Goal: Check status: Check status

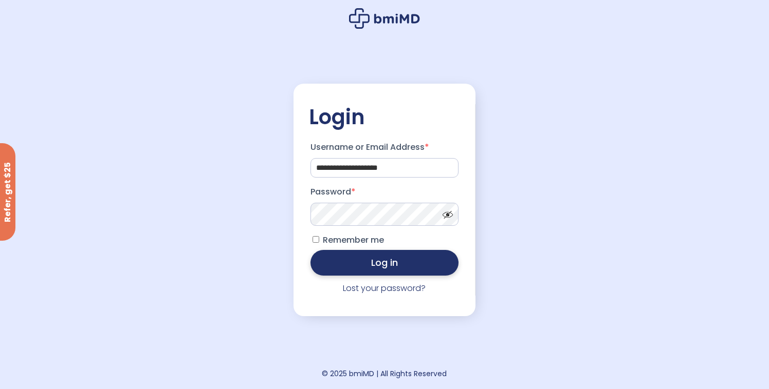
click at [393, 271] on button "Log in" at bounding box center [384, 263] width 148 height 26
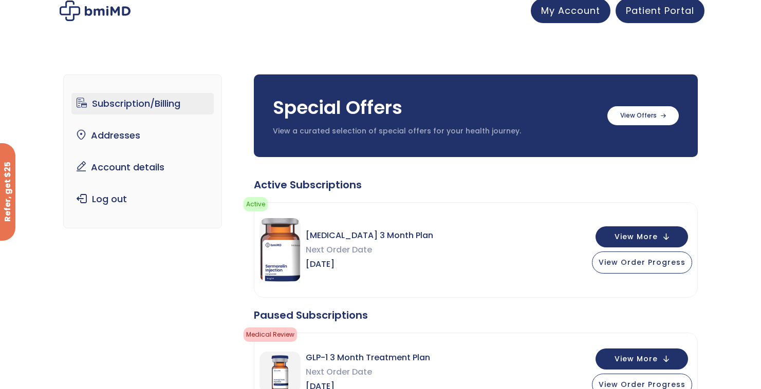
scroll to position [7, 0]
click at [642, 261] on span "View Order Progress" at bounding box center [642, 261] width 87 height 10
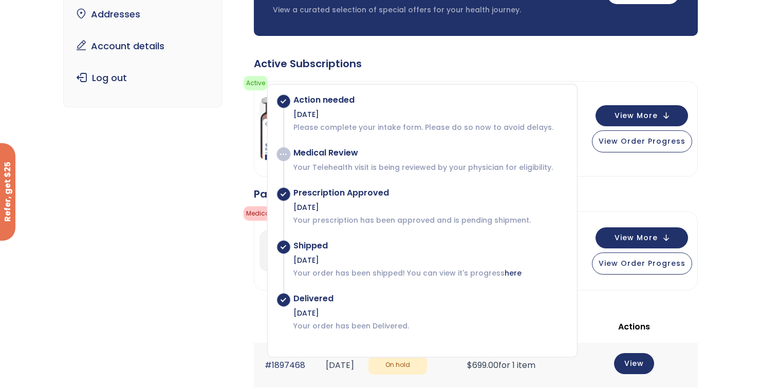
scroll to position [124, 0]
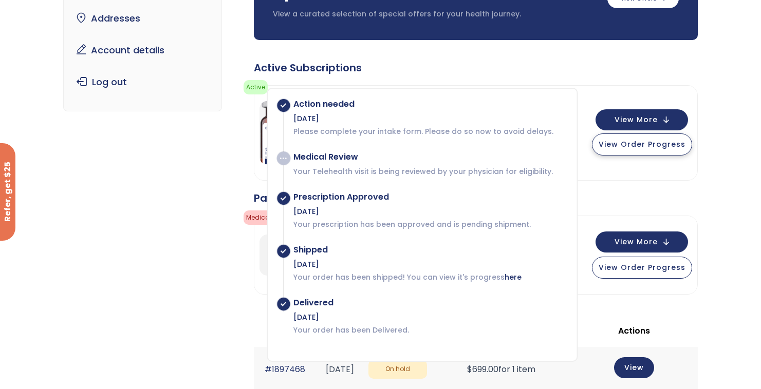
click at [655, 140] on span "View Order Progress" at bounding box center [642, 144] width 87 height 10
click at [654, 142] on span "View Order Progress" at bounding box center [642, 144] width 87 height 10
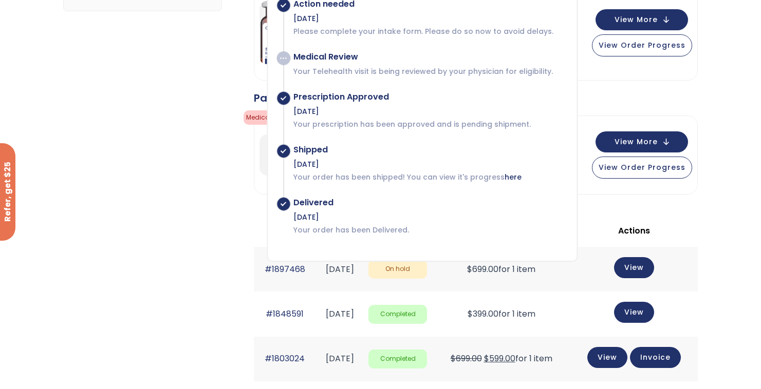
scroll to position [227, 0]
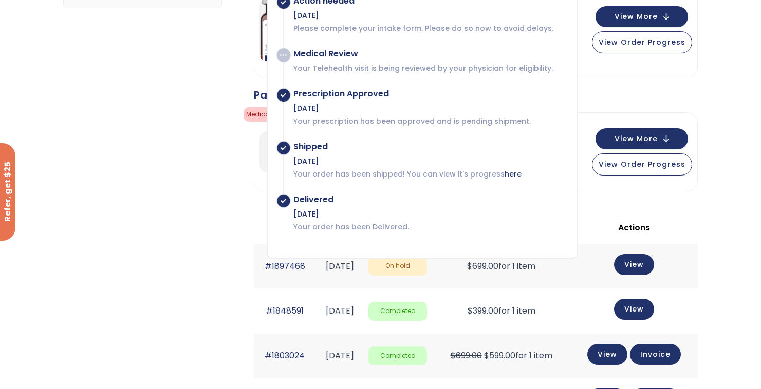
click at [175, 242] on div "Subscription/Billing bmiRewards Addresses Account details Submit a Review Log o…" at bounding box center [380, 256] width 634 height 844
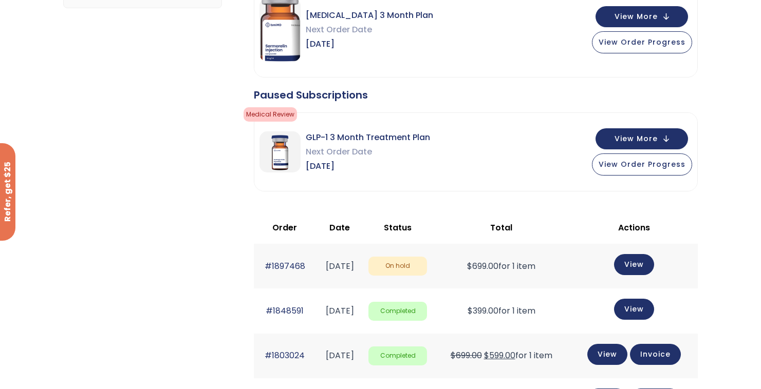
click at [306, 309] on td "#1848591" at bounding box center [285, 311] width 63 height 45
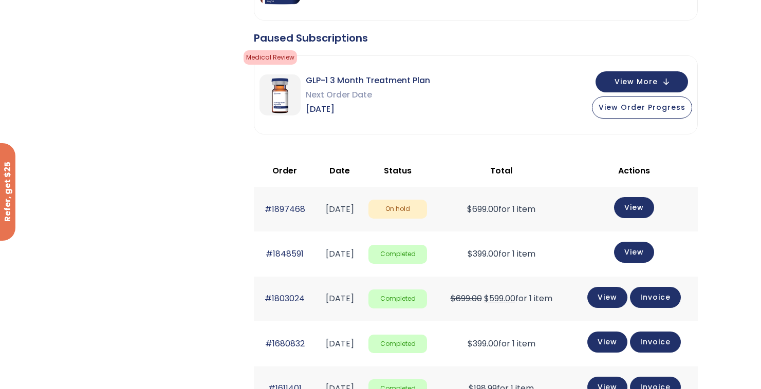
scroll to position [286, 0]
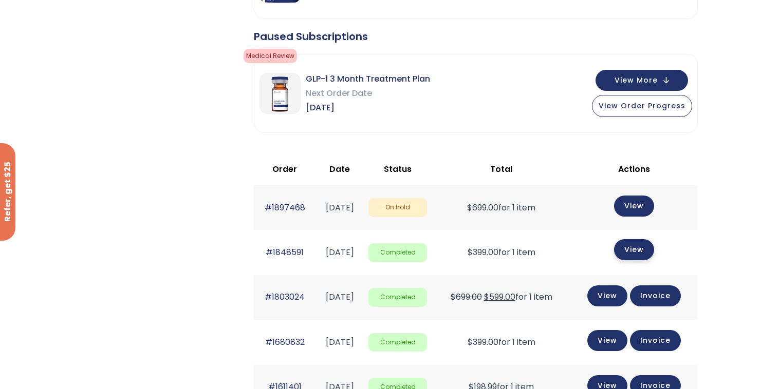
click at [640, 250] on link "View" at bounding box center [634, 249] width 40 height 21
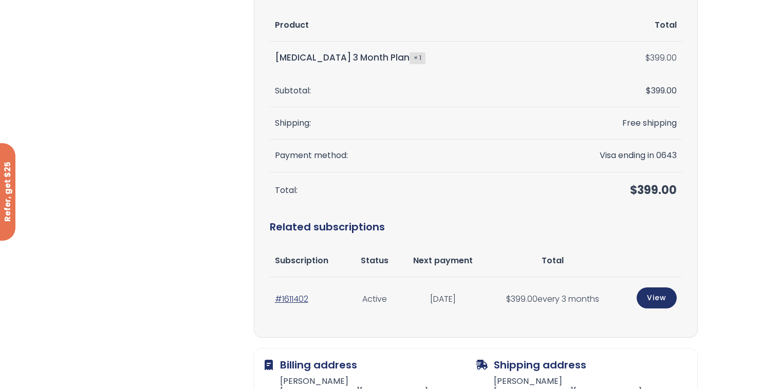
scroll to position [328, 0]
click at [334, 301] on td "#1611402" at bounding box center [310, 300] width 81 height 45
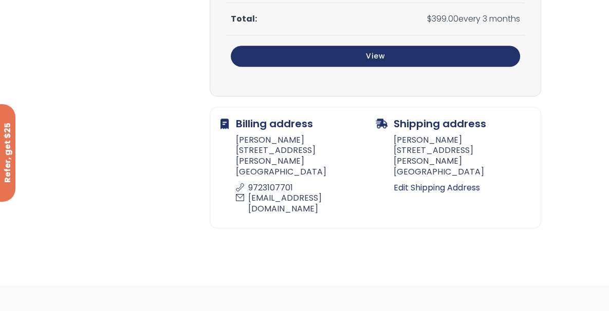
scroll to position [602, 0]
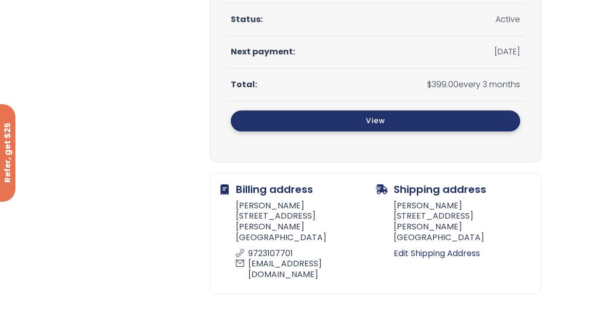
click at [374, 122] on link "View" at bounding box center [375, 120] width 289 height 21
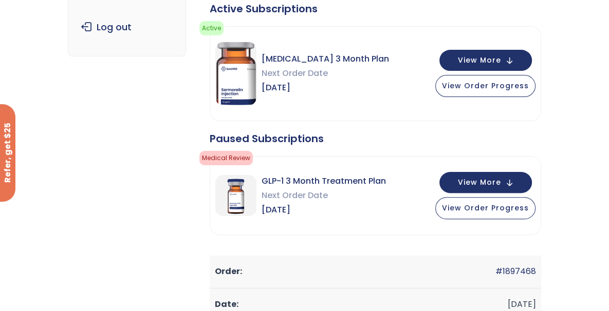
scroll to position [193, 0]
click at [490, 85] on span "View Order Progress" at bounding box center [485, 85] width 87 height 10
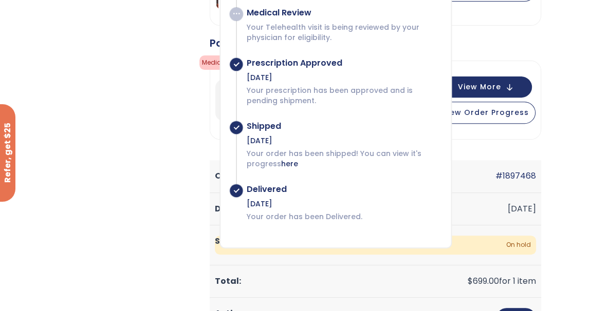
scroll to position [329, 0]
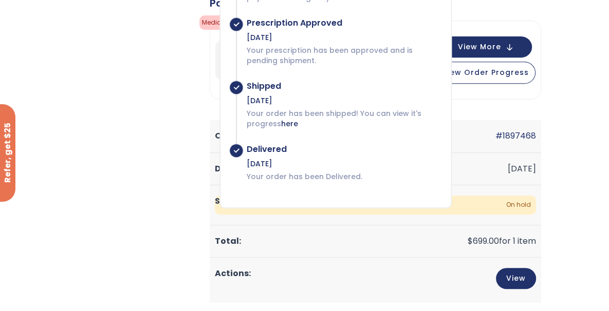
click at [267, 146] on div "Delivered" at bounding box center [344, 149] width 194 height 10
click at [476, 47] on span "View More" at bounding box center [479, 46] width 43 height 7
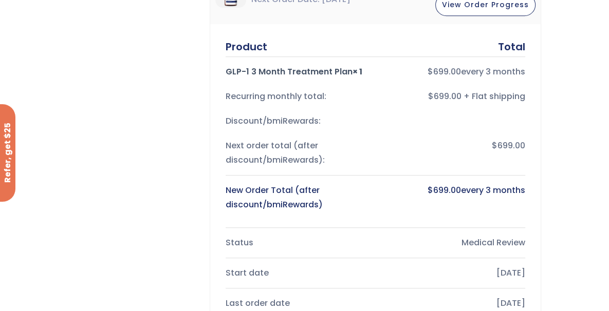
scroll to position [134, 0]
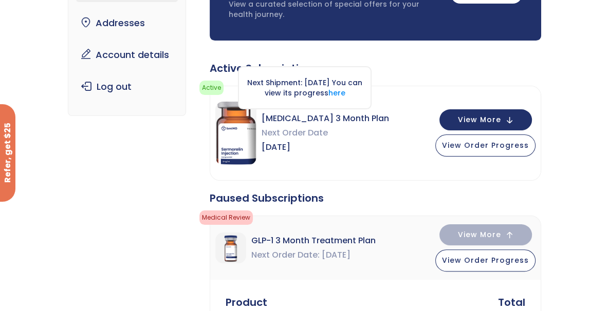
click at [309, 92] on div "Next Shipment: July 24, 2025 You can view its progress here" at bounding box center [305, 87] width 134 height 43
click at [345, 96] on link "here" at bounding box center [336, 93] width 17 height 10
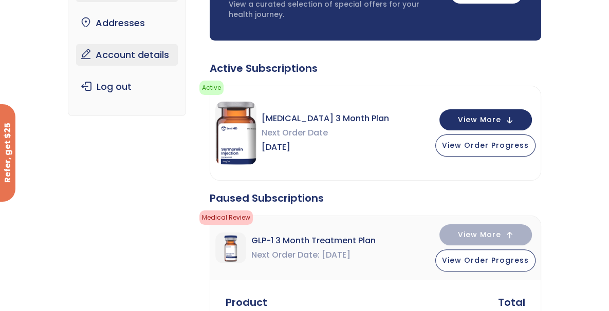
click at [121, 54] on link "Account details" at bounding box center [127, 55] width 102 height 22
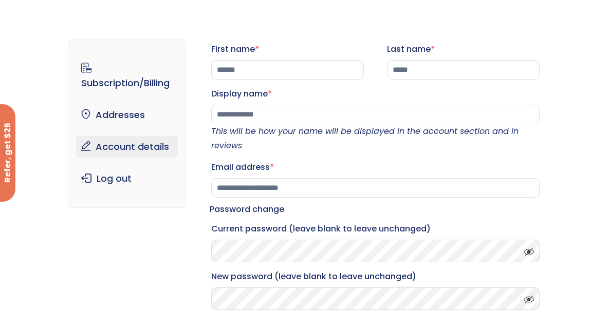
scroll to position [14, 0]
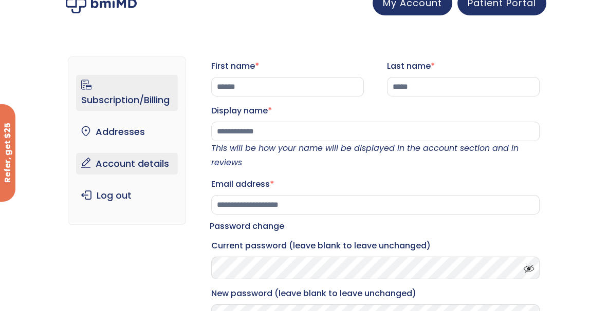
click at [139, 102] on link "Subscription/Billing" at bounding box center [127, 93] width 102 height 36
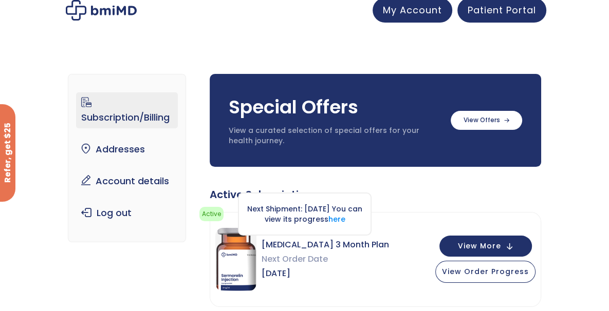
scroll to position [64, 0]
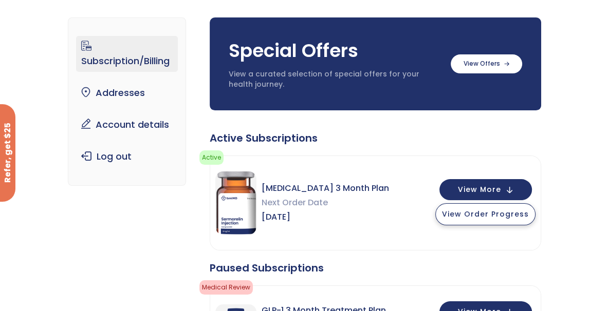
click at [507, 215] on span "View Order Progress" at bounding box center [485, 214] width 87 height 10
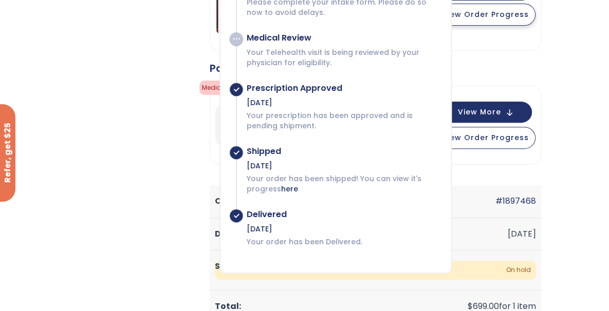
scroll to position [268, 0]
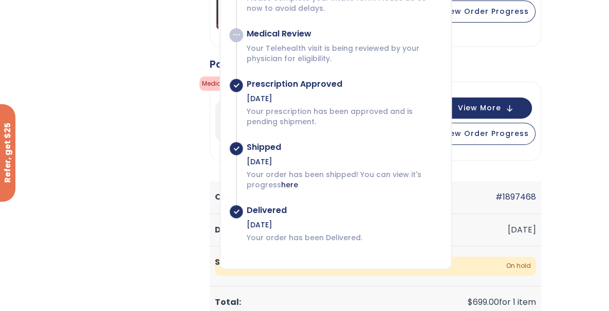
click at [260, 209] on div "Delivered" at bounding box center [344, 210] width 194 height 10
click at [281, 239] on p "Your order has been Delivered." at bounding box center [344, 238] width 194 height 10
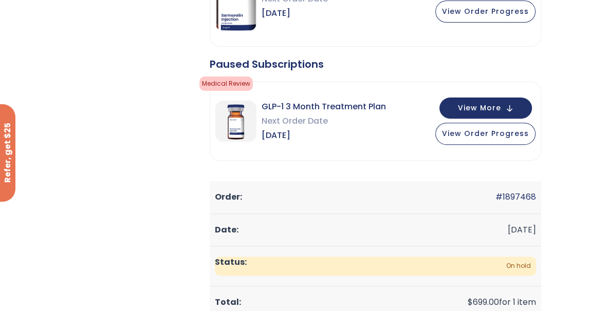
drag, startPoint x: 488, startPoint y: 196, endPoint x: 545, endPoint y: 196, distance: 57.5
click at [416, 190] on td "#1897468" at bounding box center [375, 197] width 331 height 32
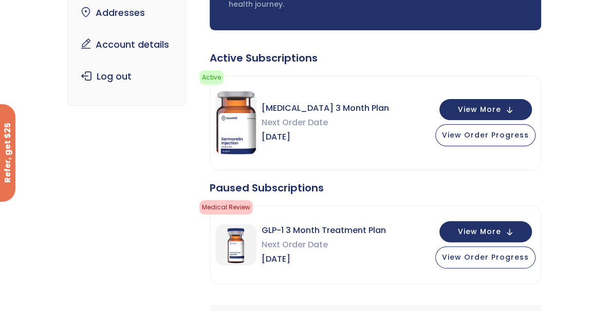
scroll to position [102, 0]
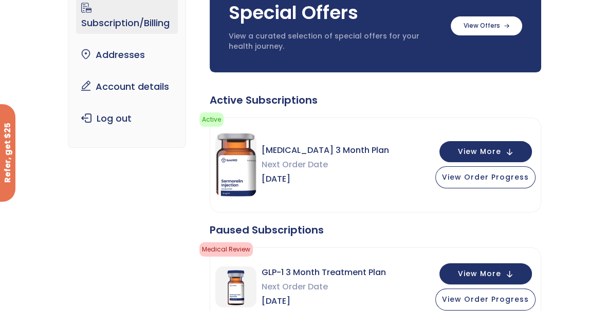
click at [302, 161] on span "Next Order Date" at bounding box center [324, 165] width 127 height 14
